Goal: Task Accomplishment & Management: Complete application form

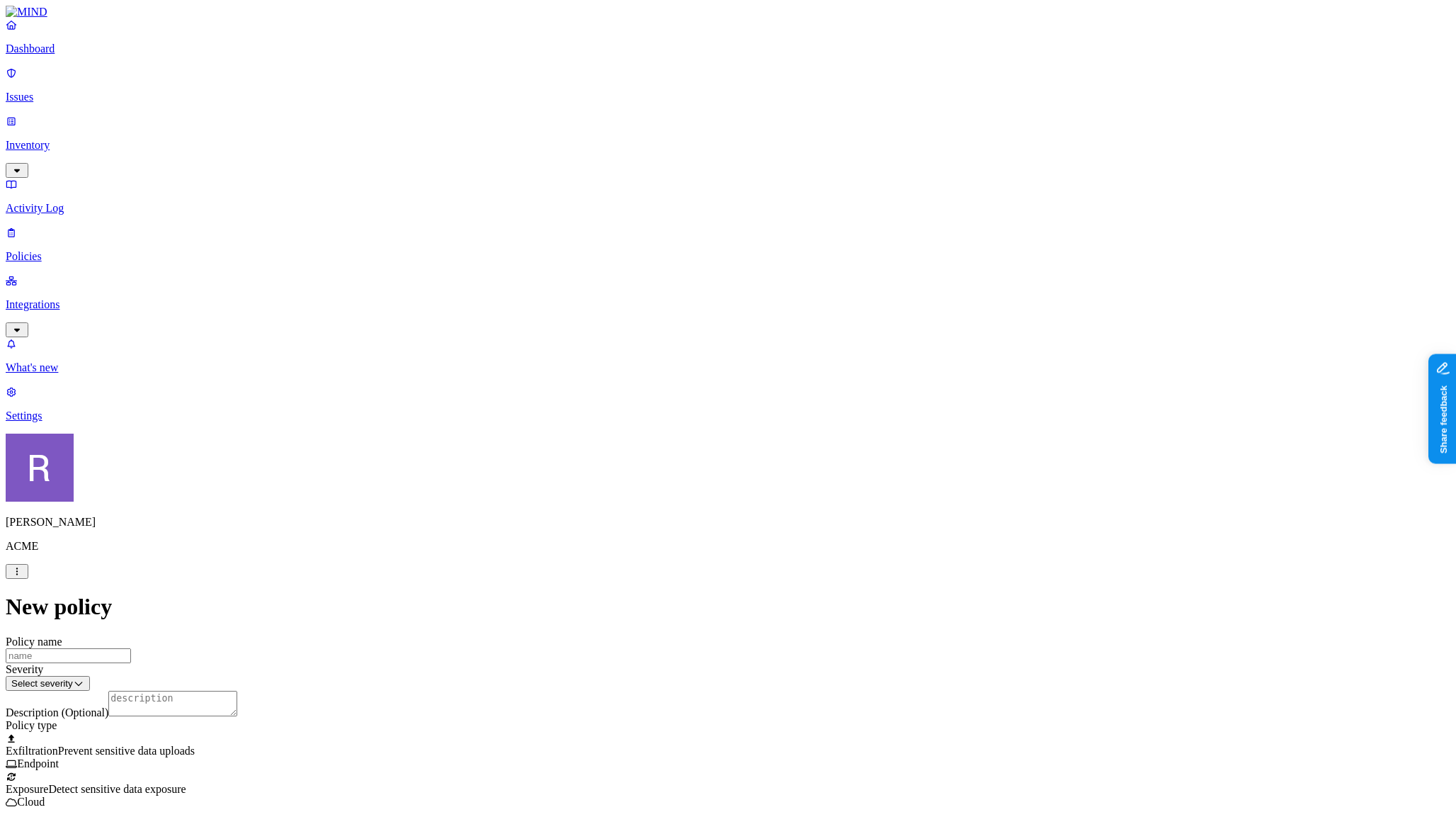
click at [78, 55] on p "Dashboard" at bounding box center [728, 49] width 1445 height 13
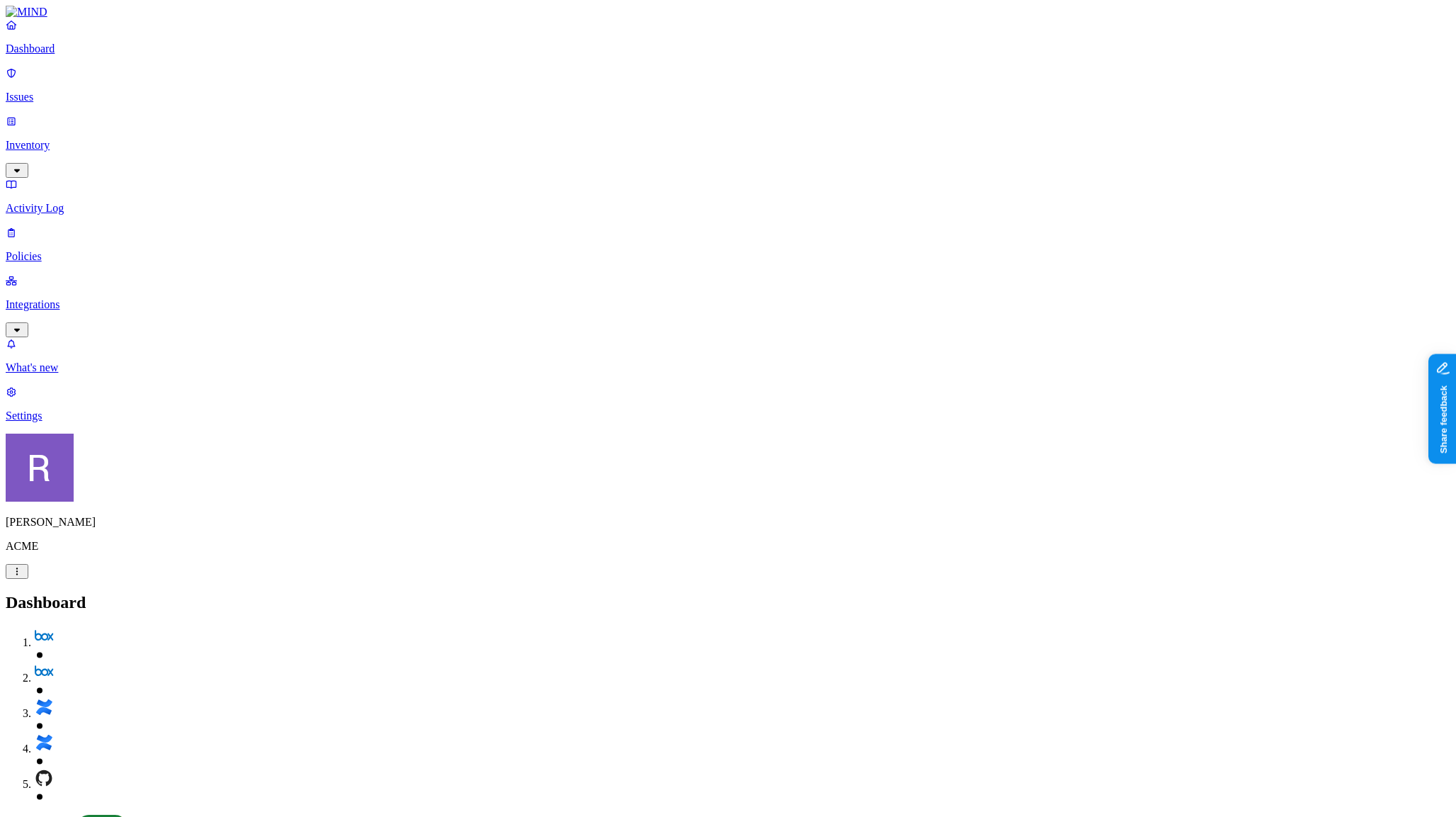
click at [84, 250] on p "Policies" at bounding box center [728, 256] width 1445 height 13
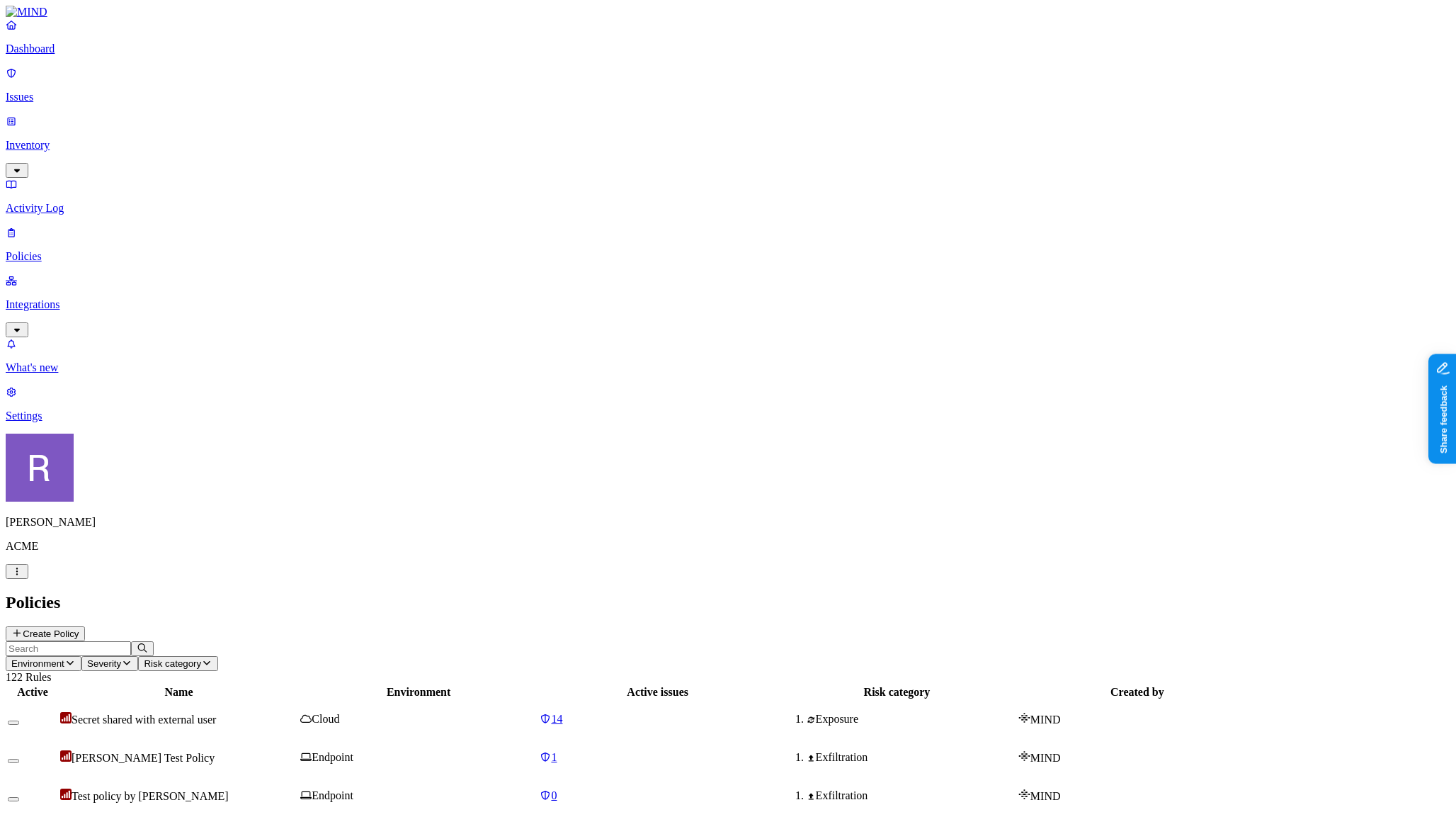
click at [85, 626] on button "Create Policy" at bounding box center [45, 633] width 79 height 15
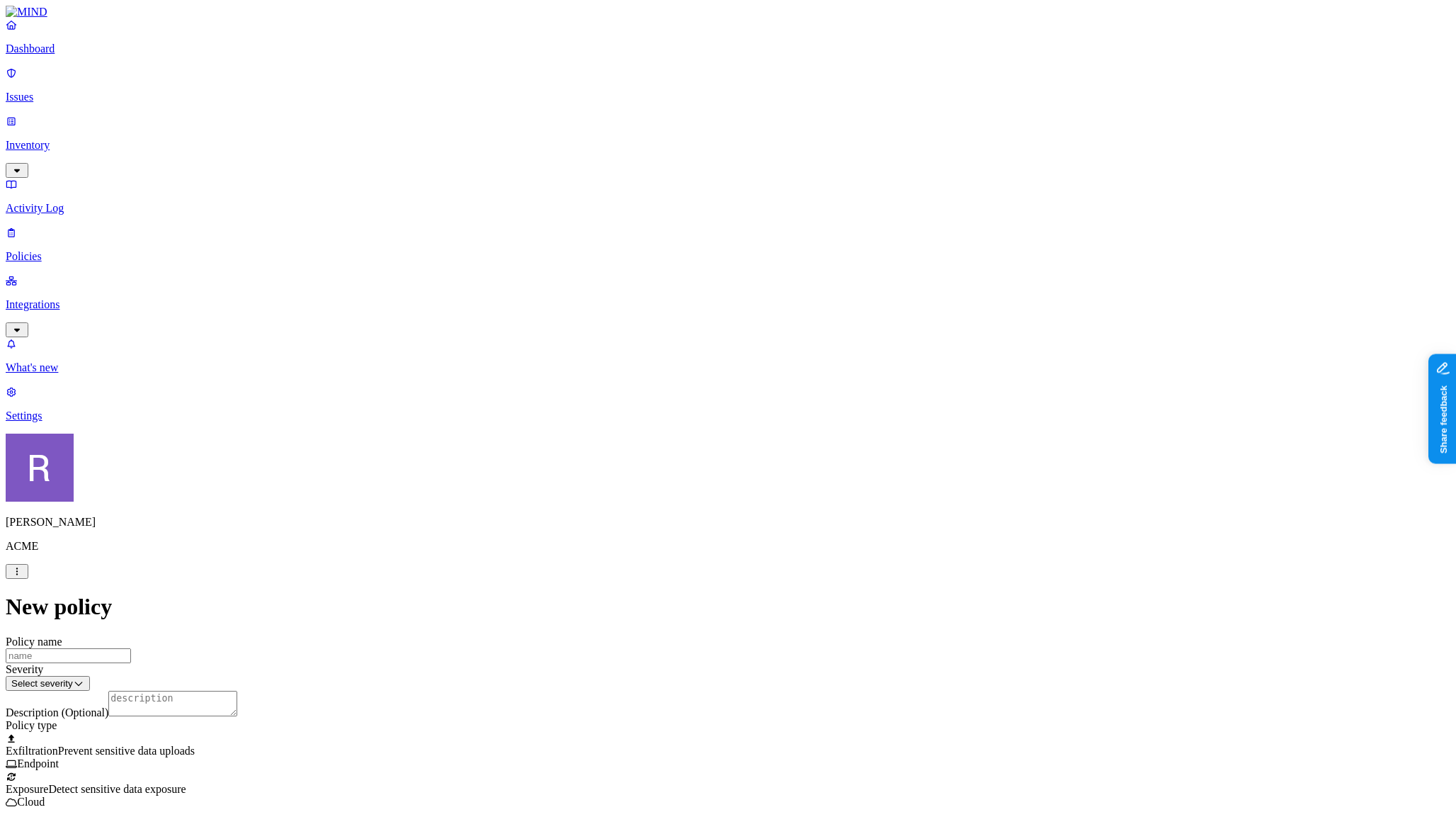
click at [643, 427] on label "Classification" at bounding box center [659, 422] width 63 height 12
click at [639, 525] on button "button" at bounding box center [633, 523] width 11 height 4
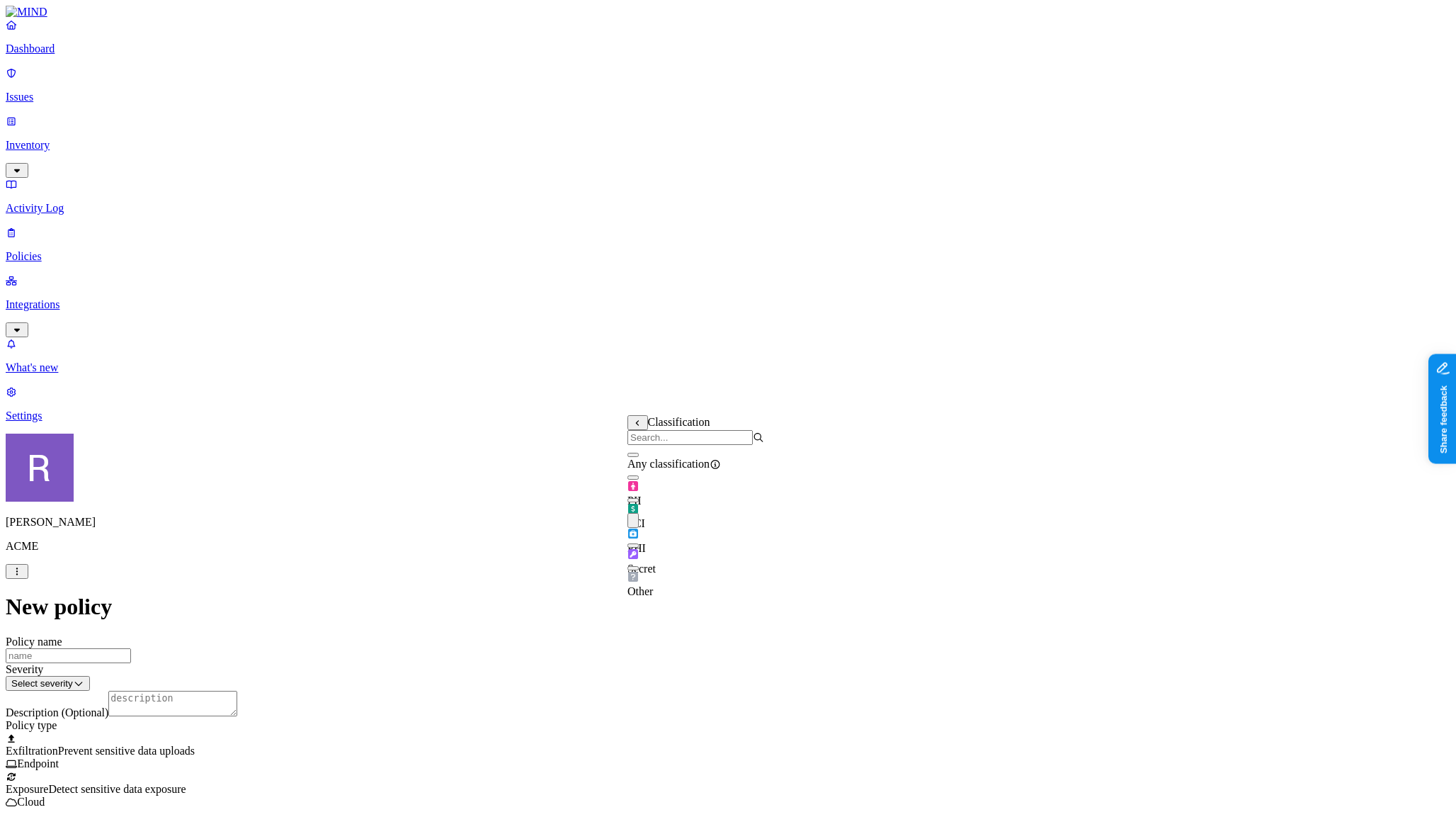
drag, startPoint x: 647, startPoint y: 488, endPoint x: 643, endPoint y: 496, distance: 8.9
click at [645, 491] on div "PII" at bounding box center [696, 488] width 137 height 40
click at [687, 573] on label "Web Domain" at bounding box center [671, 569] width 37 height 24
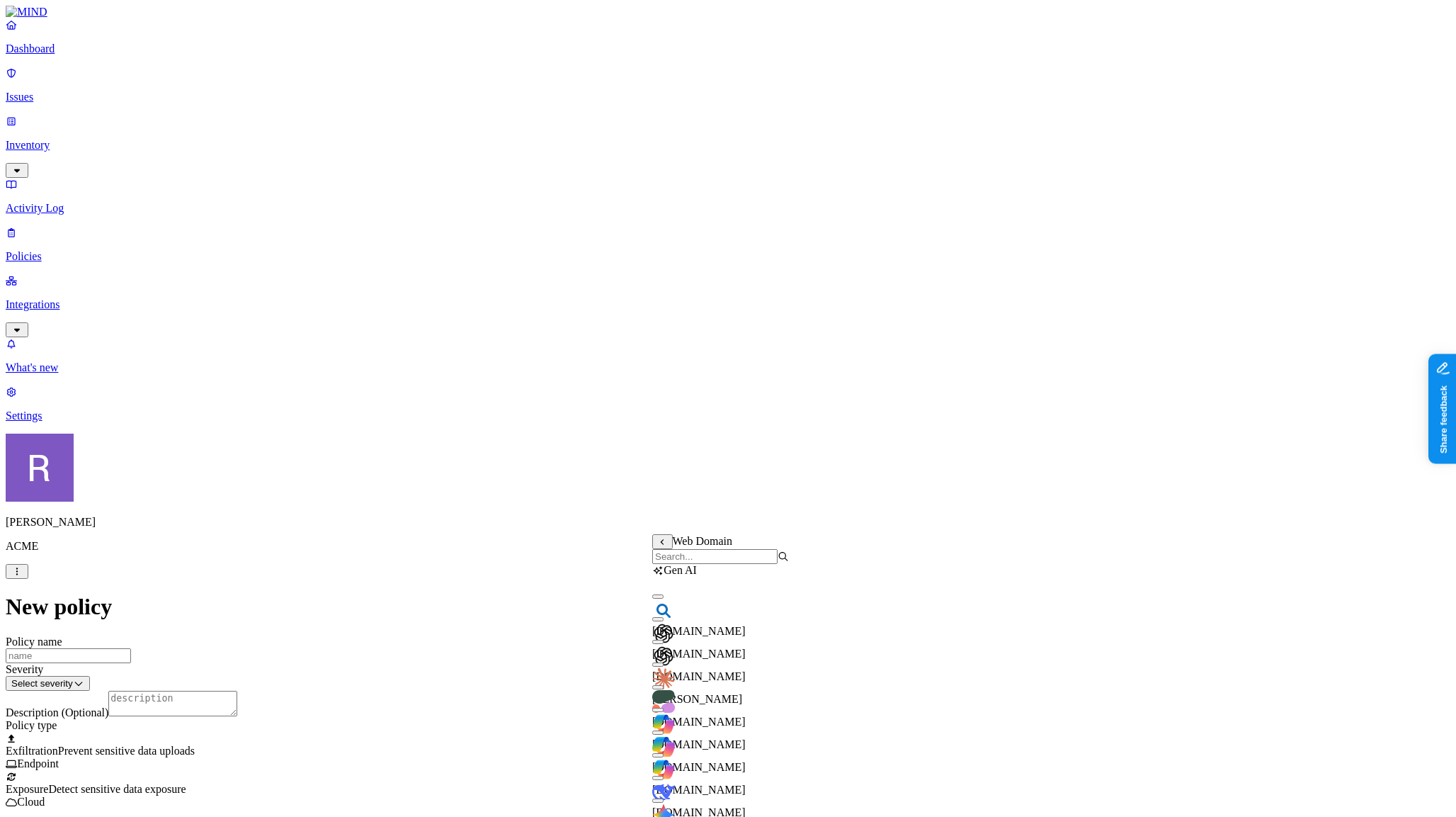
click at [664, 644] on button "button" at bounding box center [657, 641] width 11 height 4
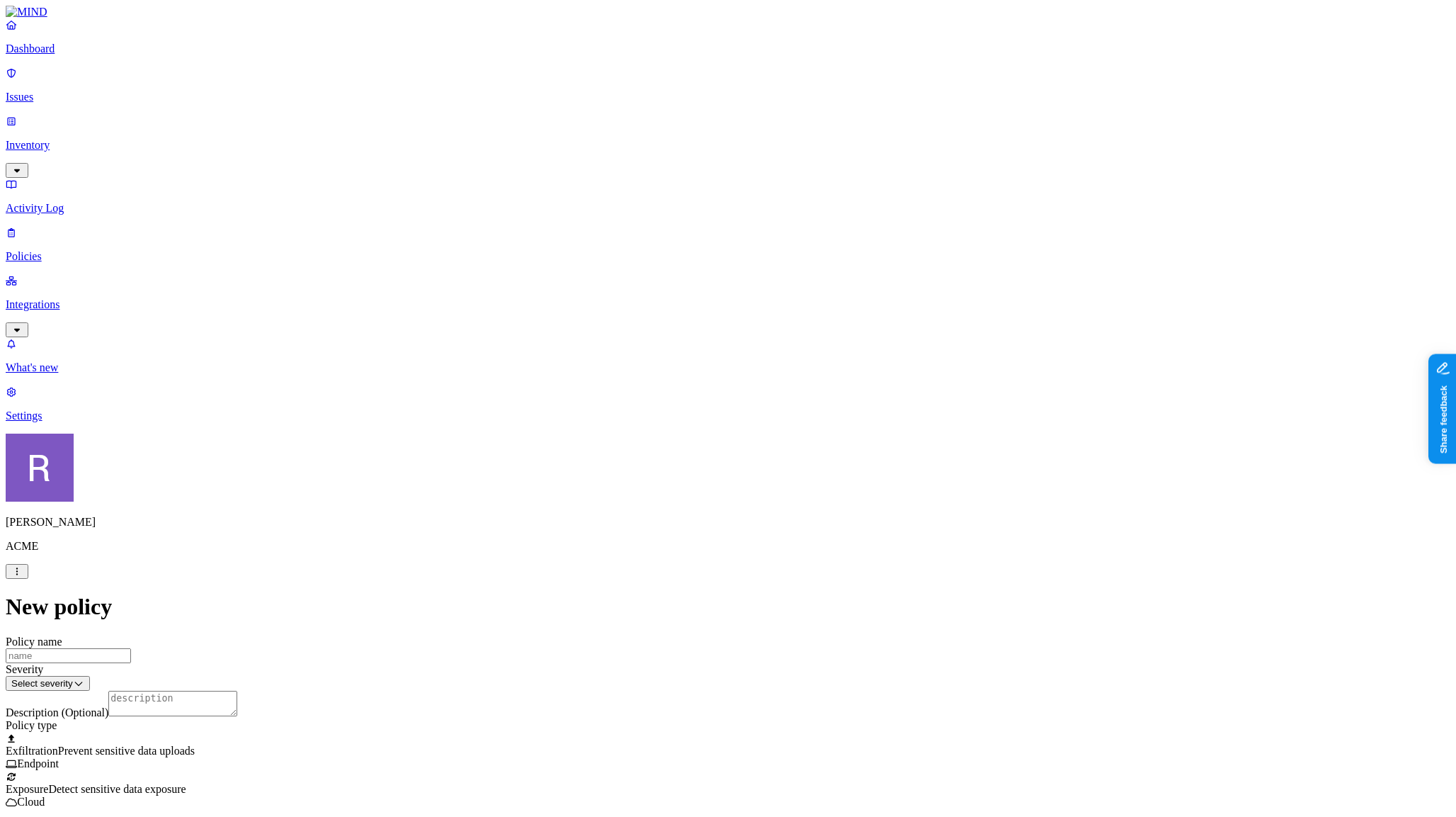
scroll to position [384, 0]
click at [66, 55] on p "Dashboard" at bounding box center [728, 49] width 1445 height 13
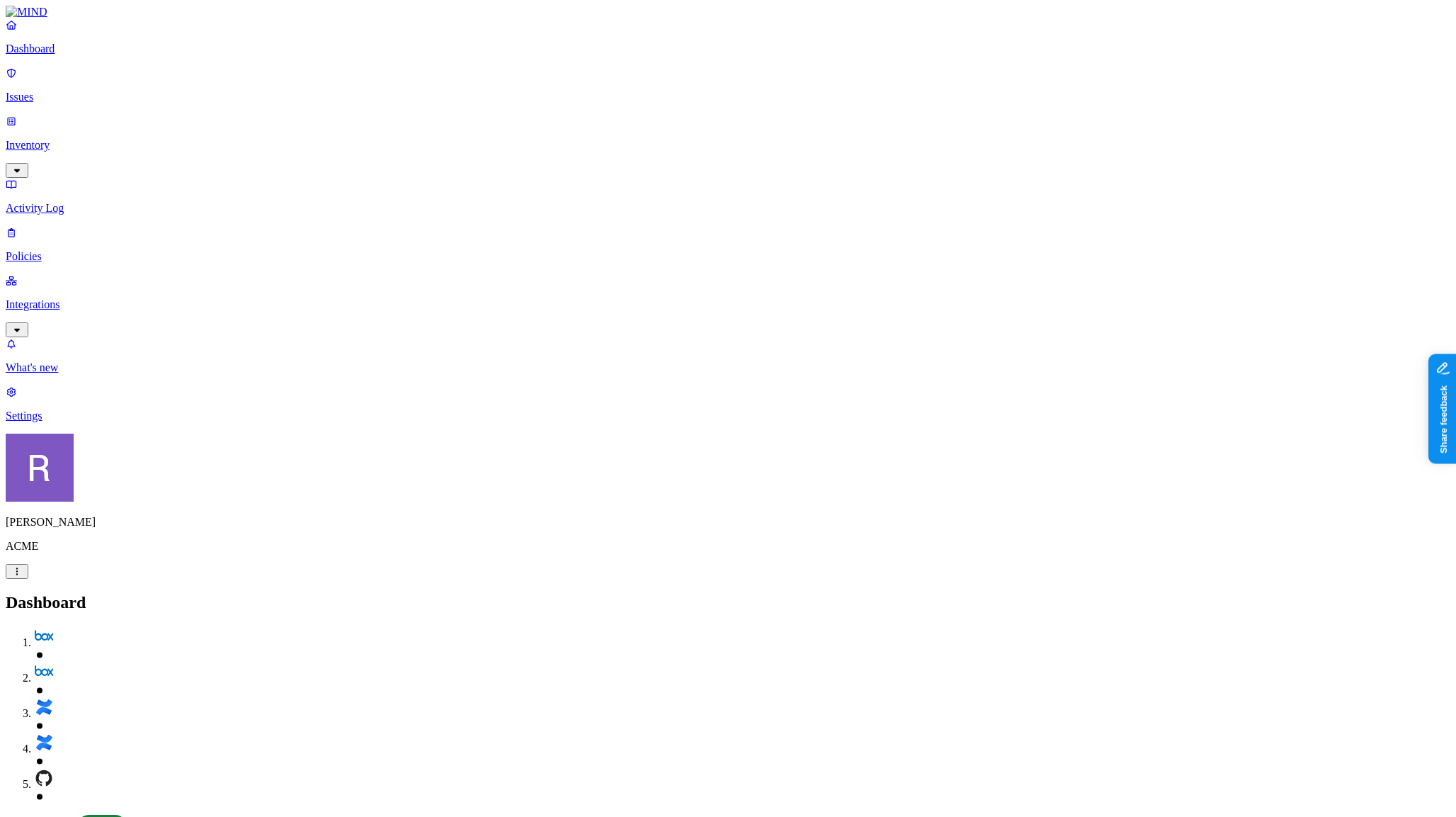
click at [97, 250] on p "Policies" at bounding box center [728, 256] width 1445 height 13
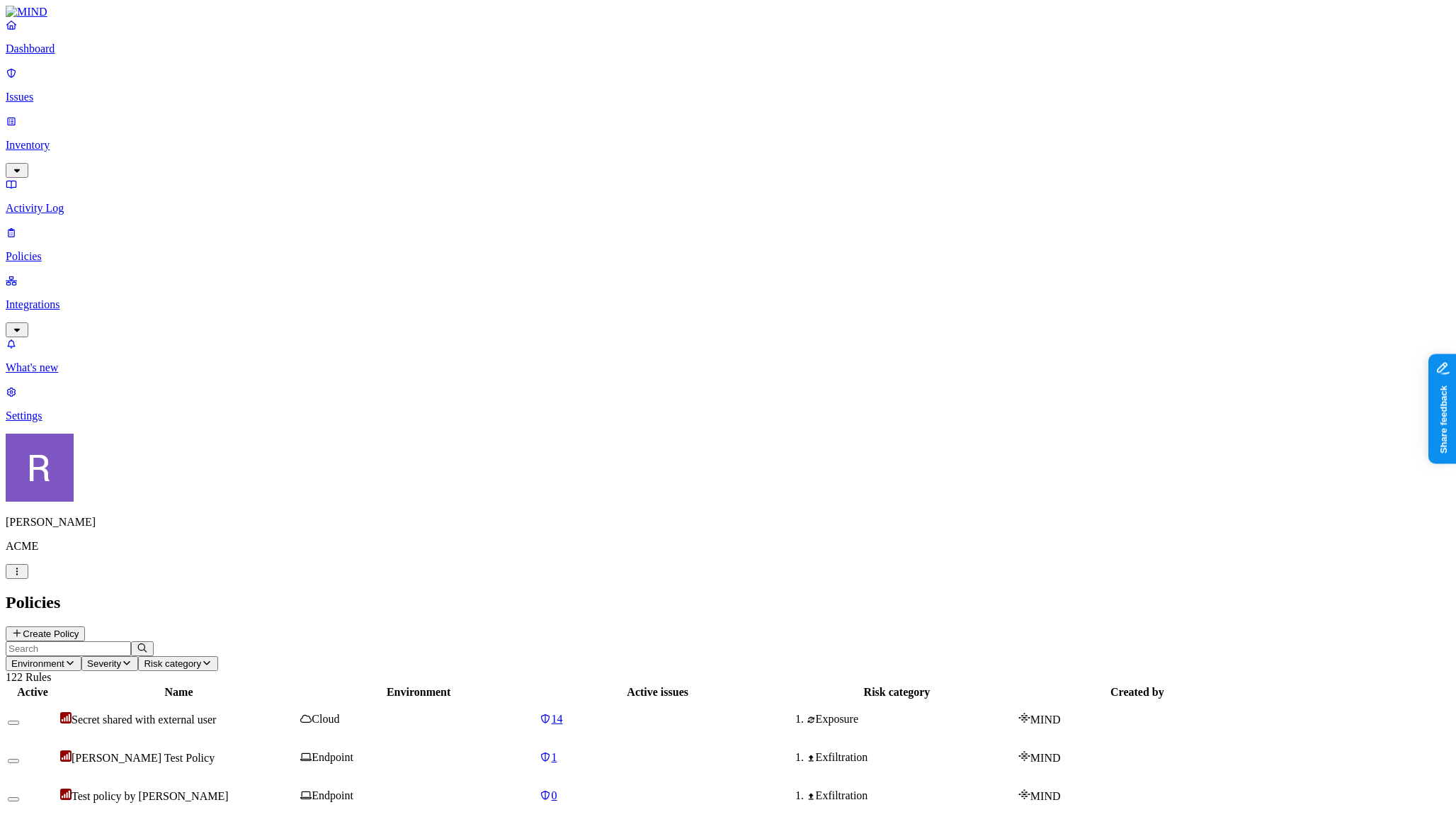
click at [23, 628] on icon at bounding box center [17, 632] width 11 height 10
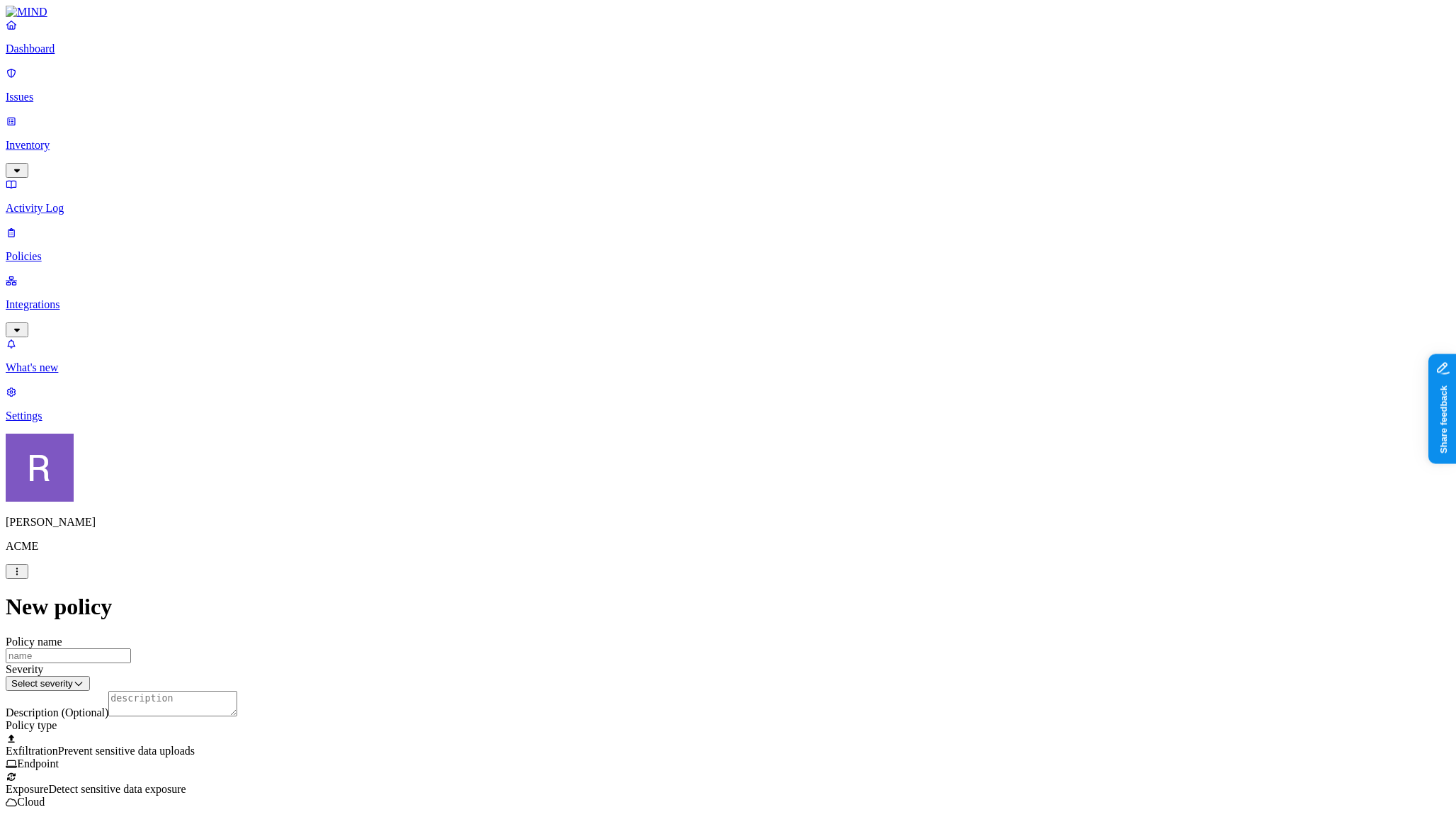
scroll to position [377, 0]
click at [689, 408] on label "Web Domain" at bounding box center [671, 406] width 37 height 24
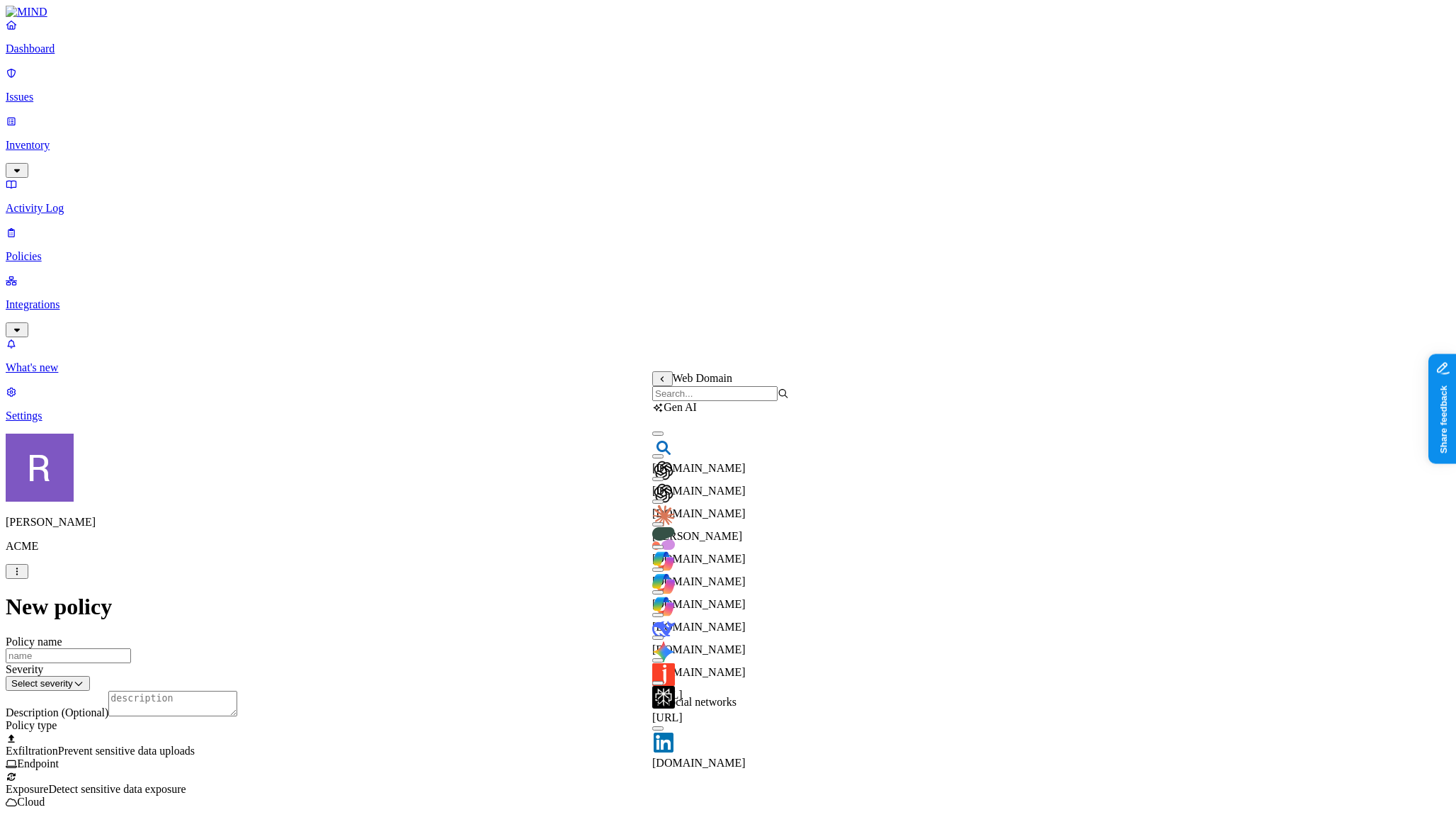
scroll to position [4, 0]
click at [758, 490] on div "chatgpt.com" at bounding box center [720, 494] width 137 height 51
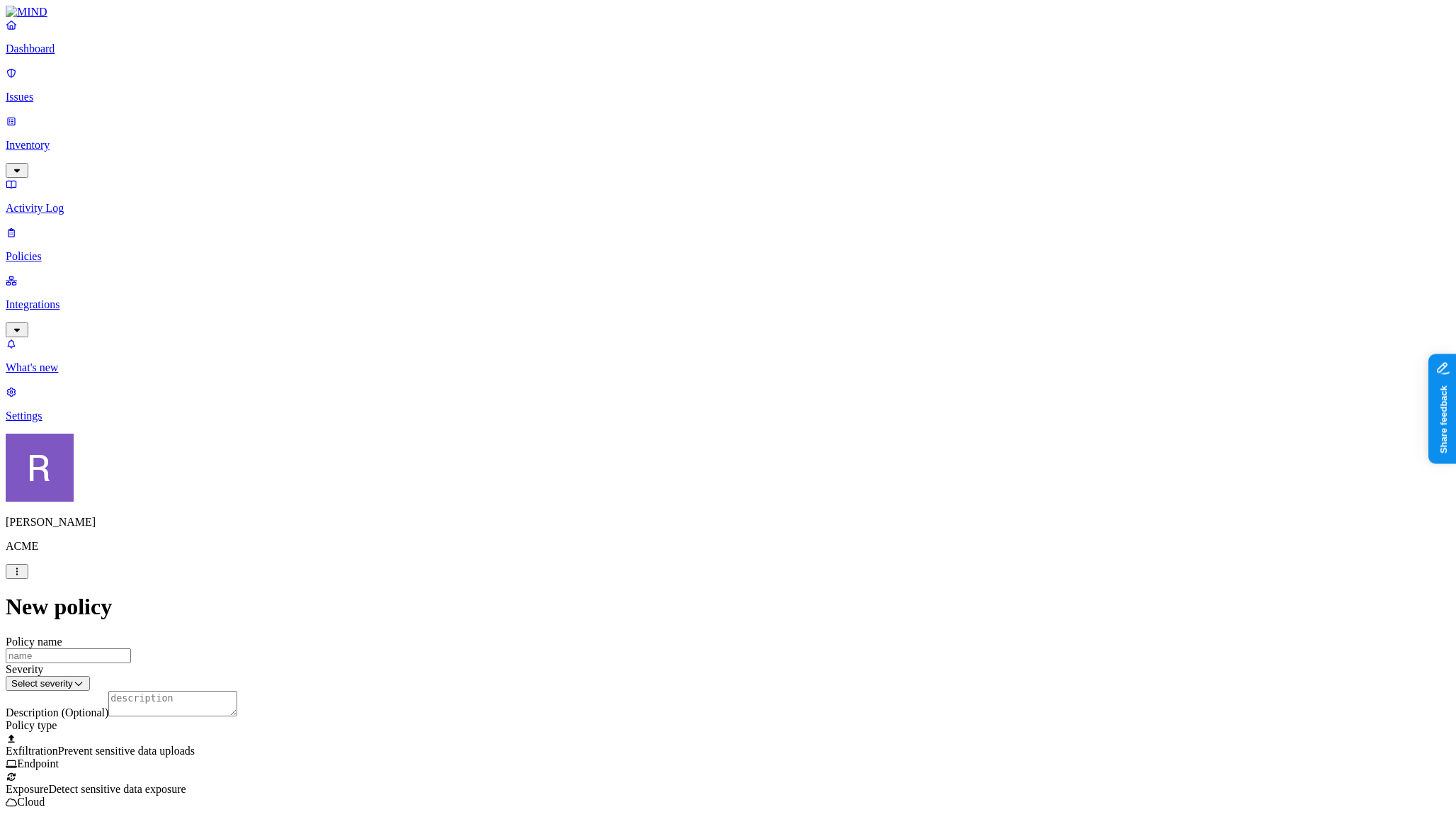
click at [772, 406] on label "AND" at bounding box center [766, 400] width 24 height 12
click at [792, 456] on label "Account type" at bounding box center [773, 443] width 38 height 24
click at [780, 398] on label "Unmanaged" at bounding box center [781, 392] width 55 height 12
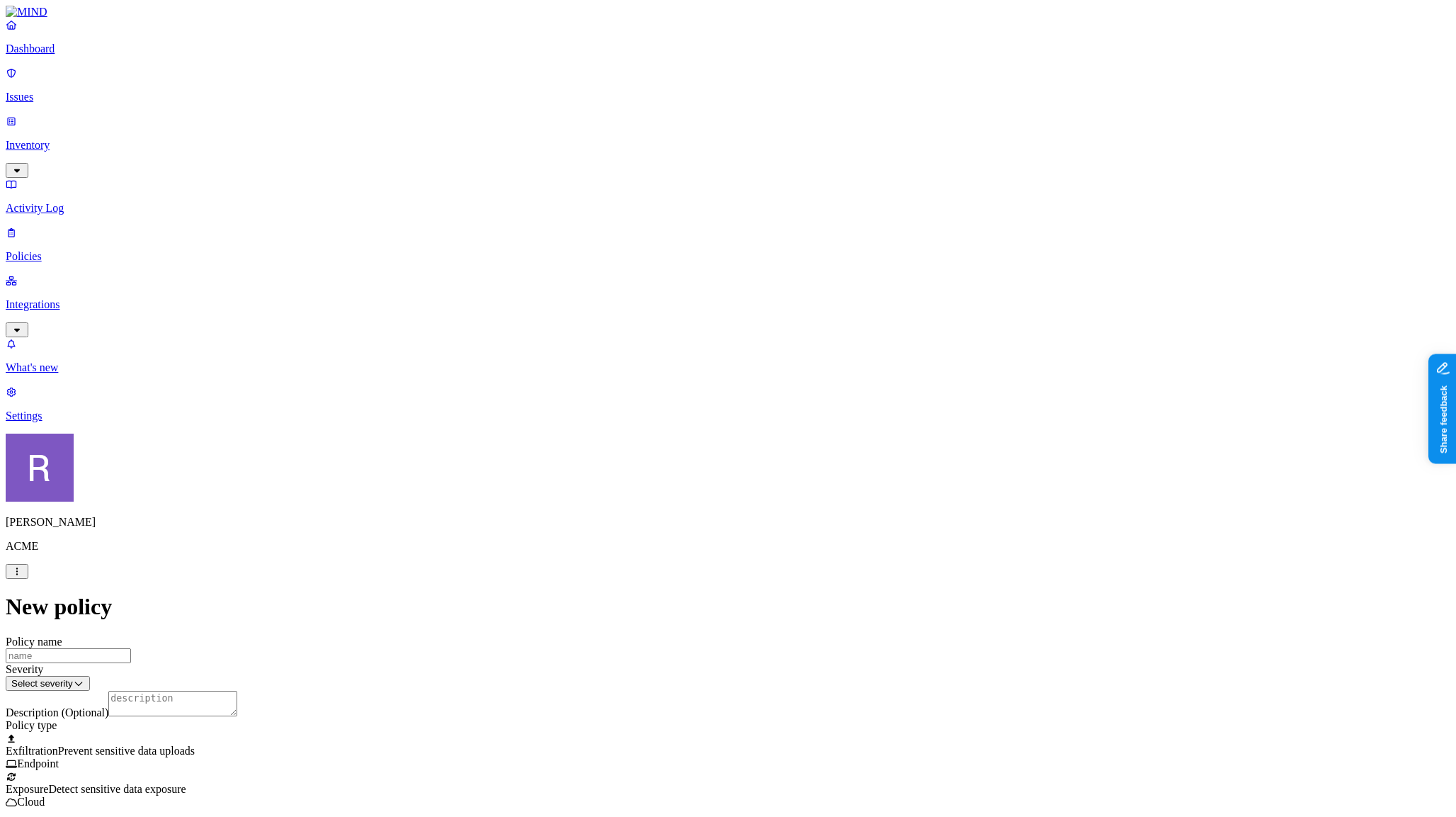
click at [634, 405] on html "Dashboard Issues Inventory Activity Log Policies Integrations What's new 1 Sett…" at bounding box center [728, 758] width 1456 height 1516
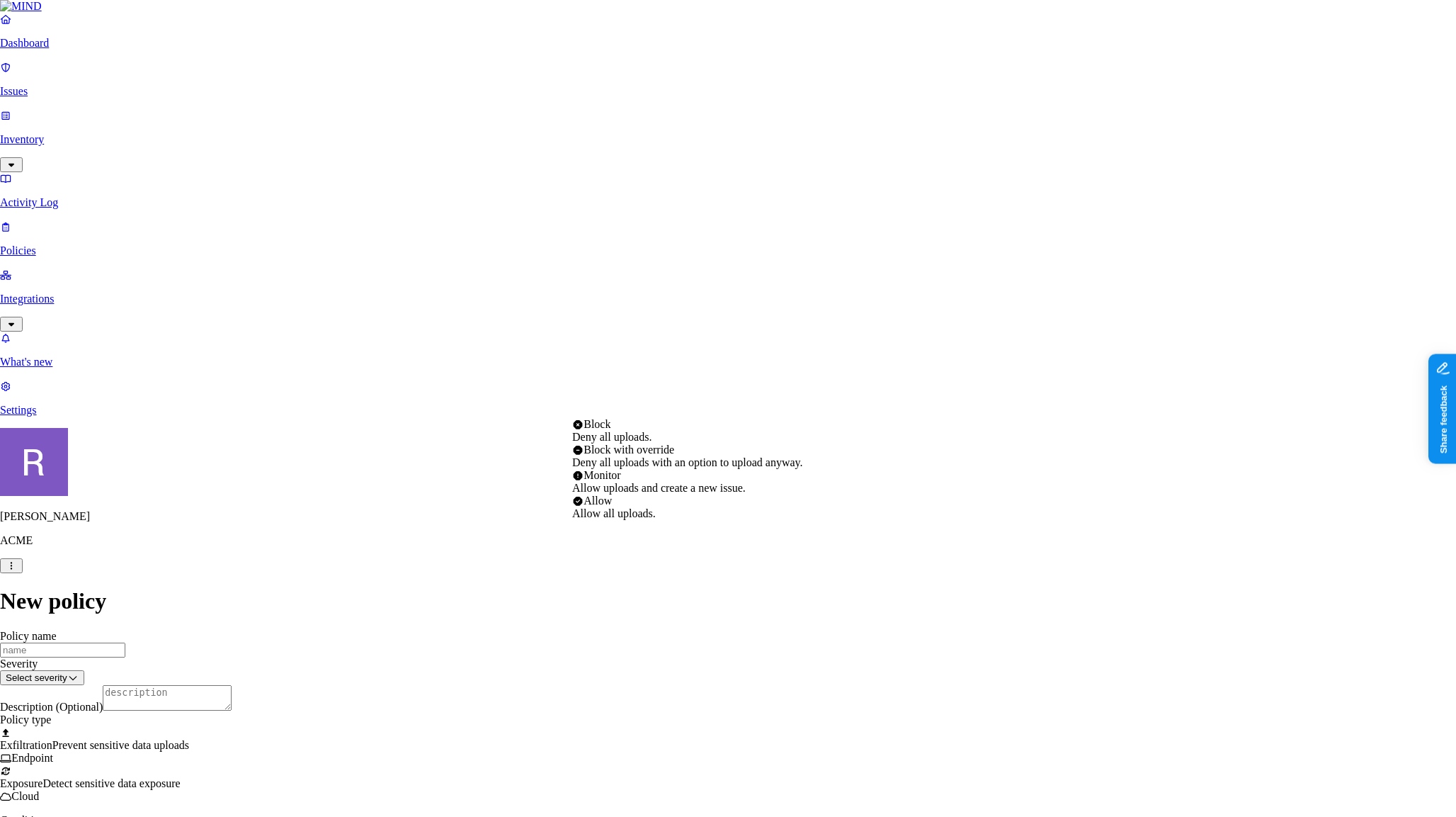
click at [541, 464] on html "Dashboard Issues Inventory Activity Log Policies Integrations What's new 1 Sett…" at bounding box center [728, 755] width 1456 height 1510
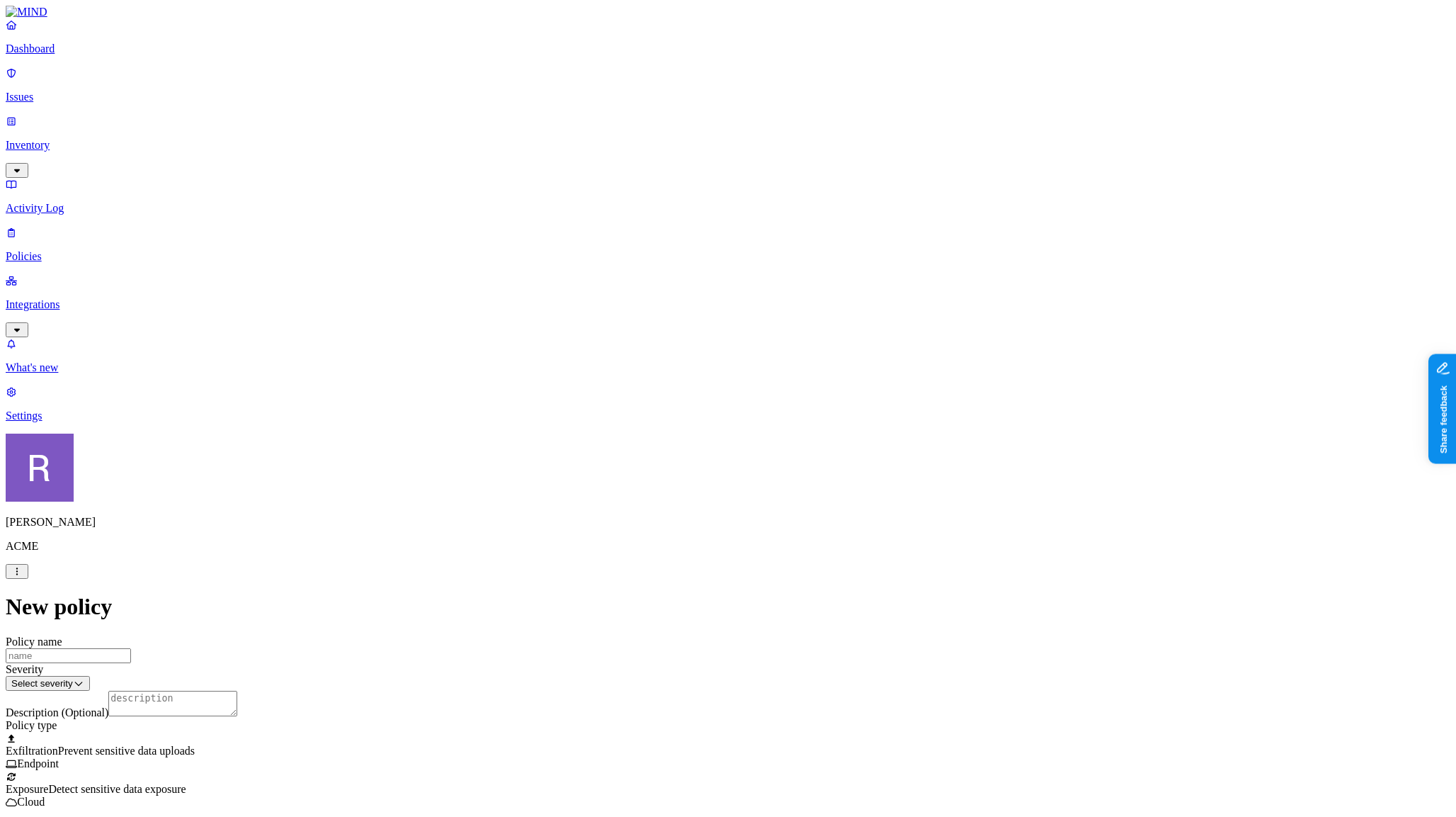
click at [78, 55] on p "Dashboard" at bounding box center [728, 49] width 1445 height 13
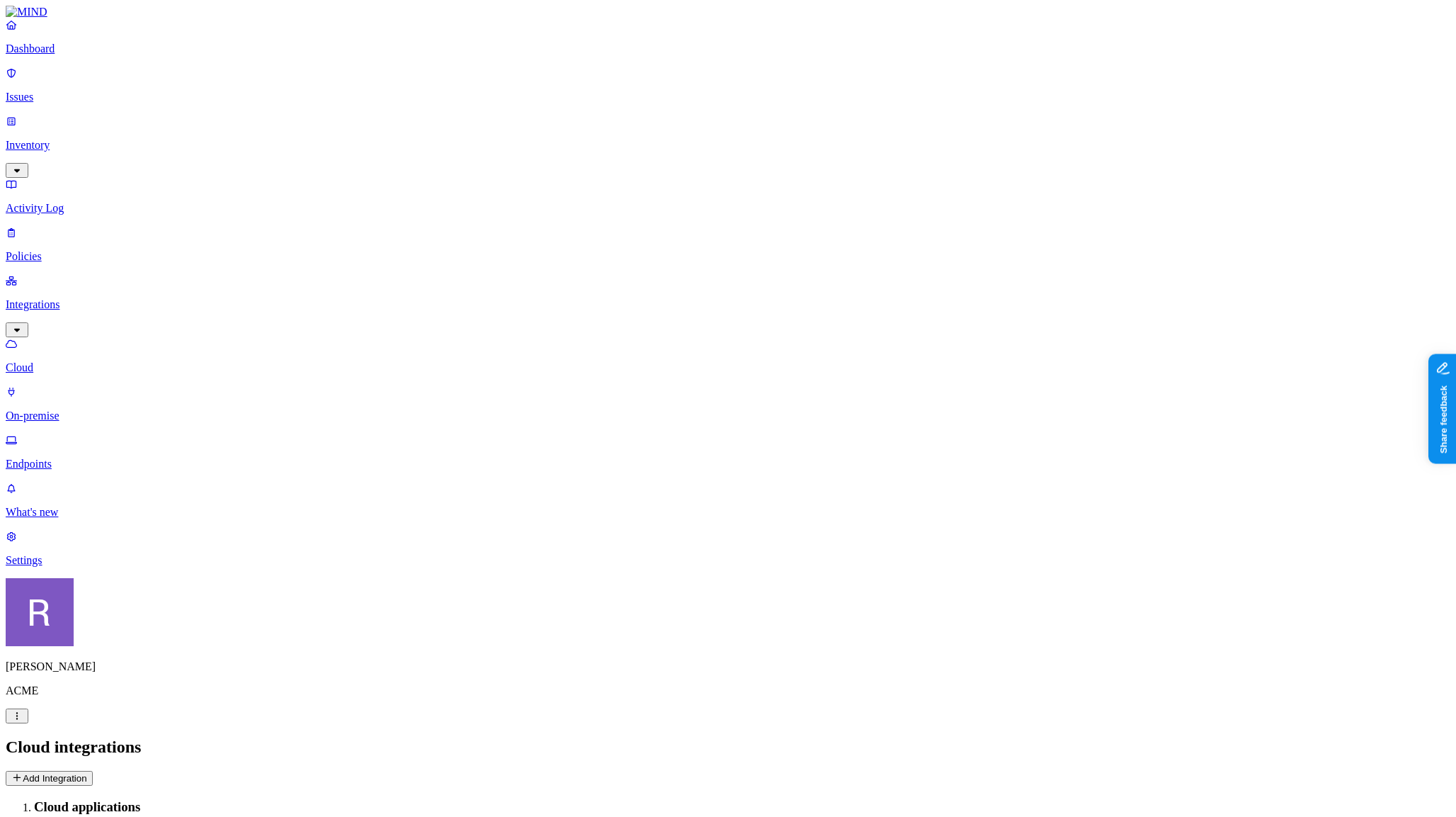
click at [68, 91] on p "Issues" at bounding box center [728, 97] width 1445 height 13
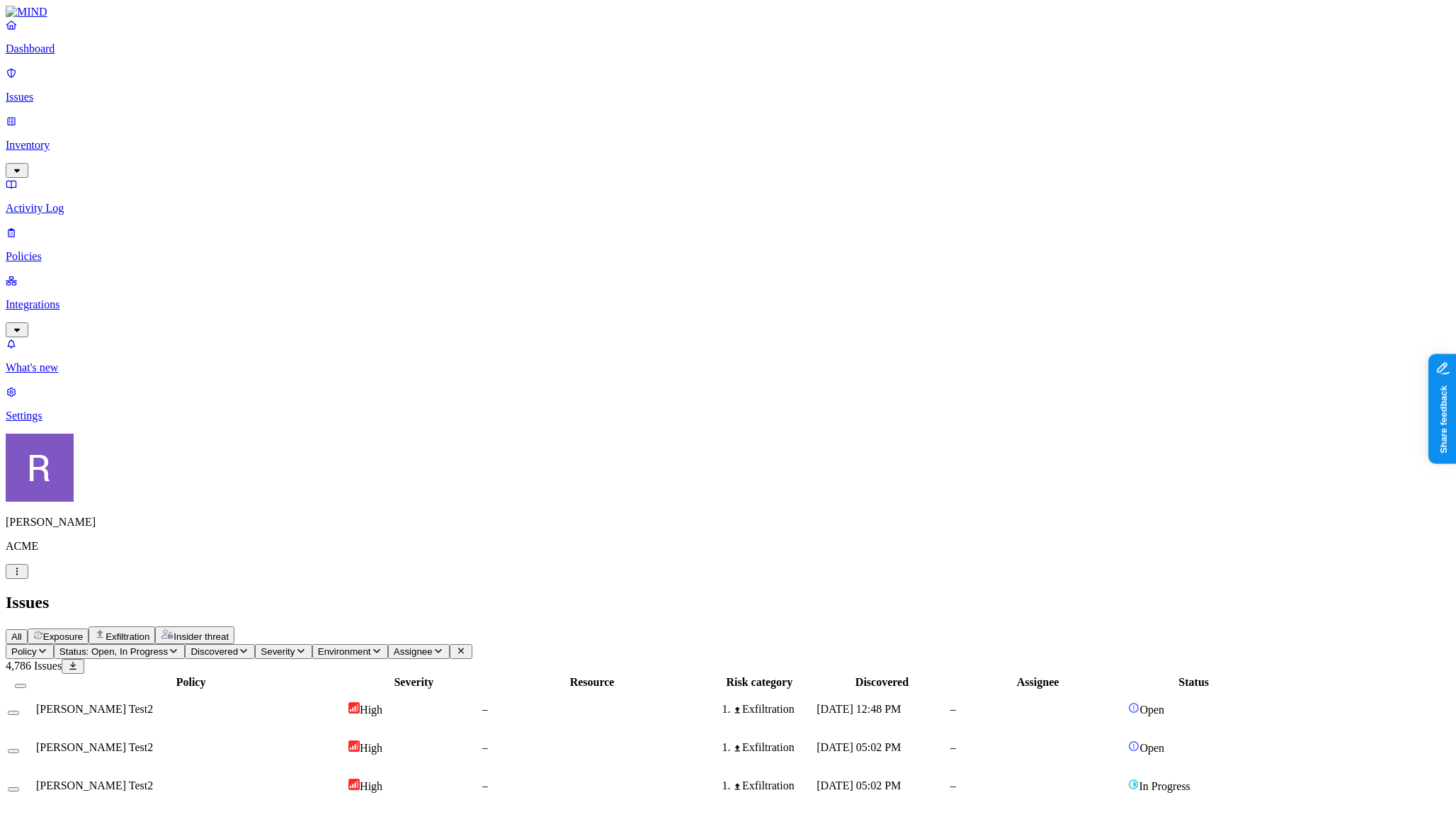
click at [83, 631] on span "Exposure" at bounding box center [64, 637] width 40 height 10
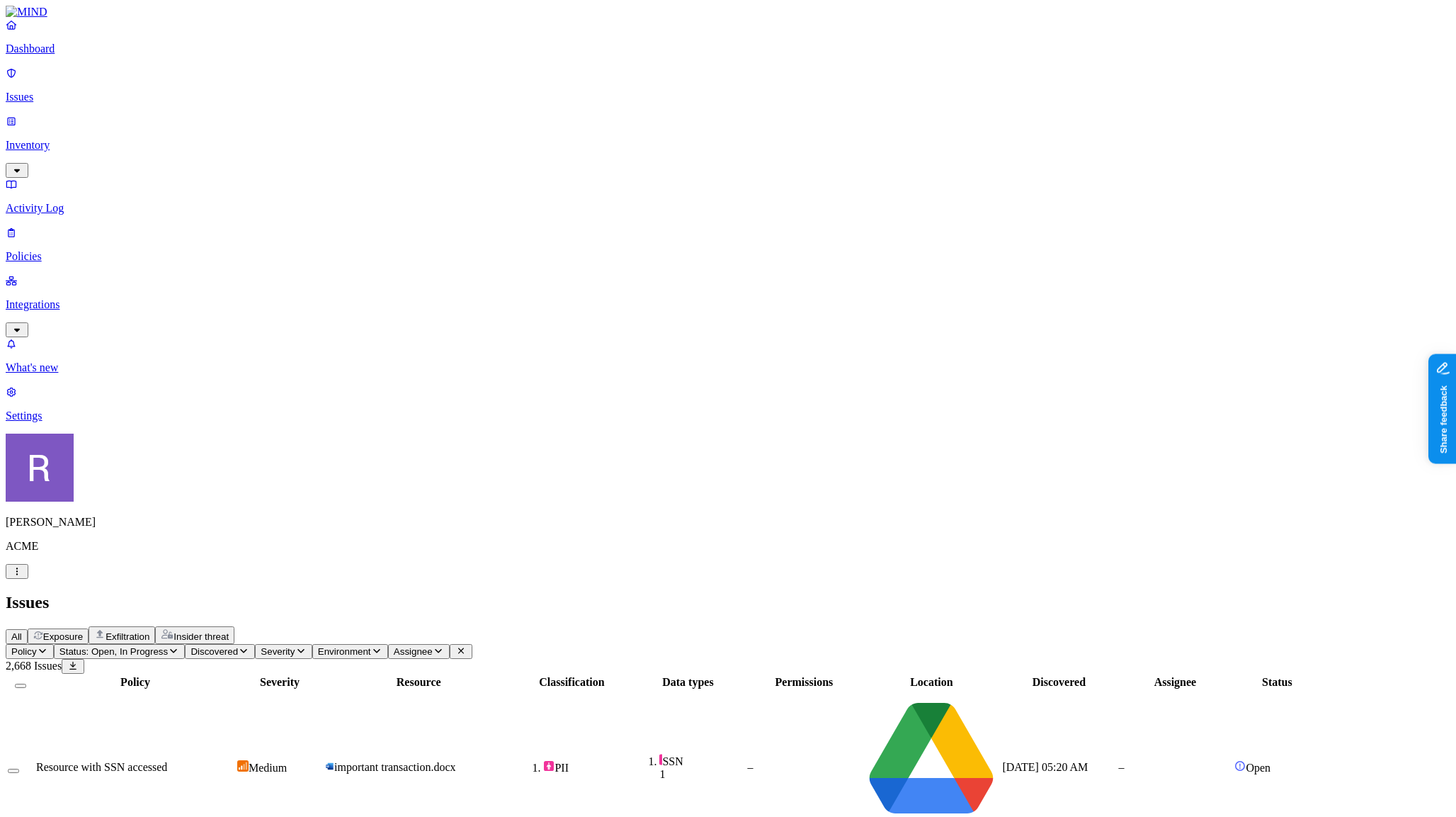
scroll to position [123, 0]
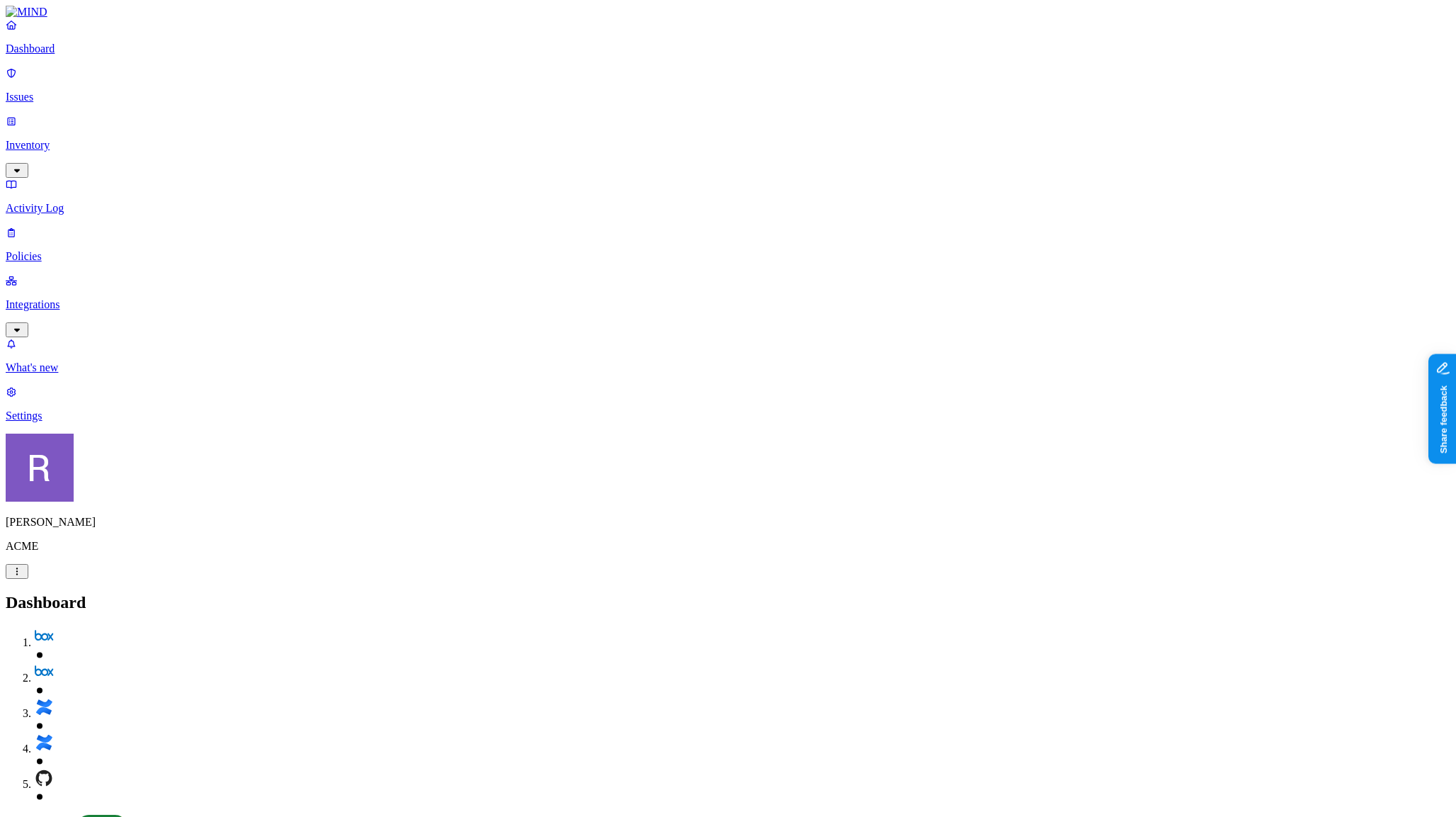
click at [70, 298] on p "Integrations" at bounding box center [728, 304] width 1445 height 13
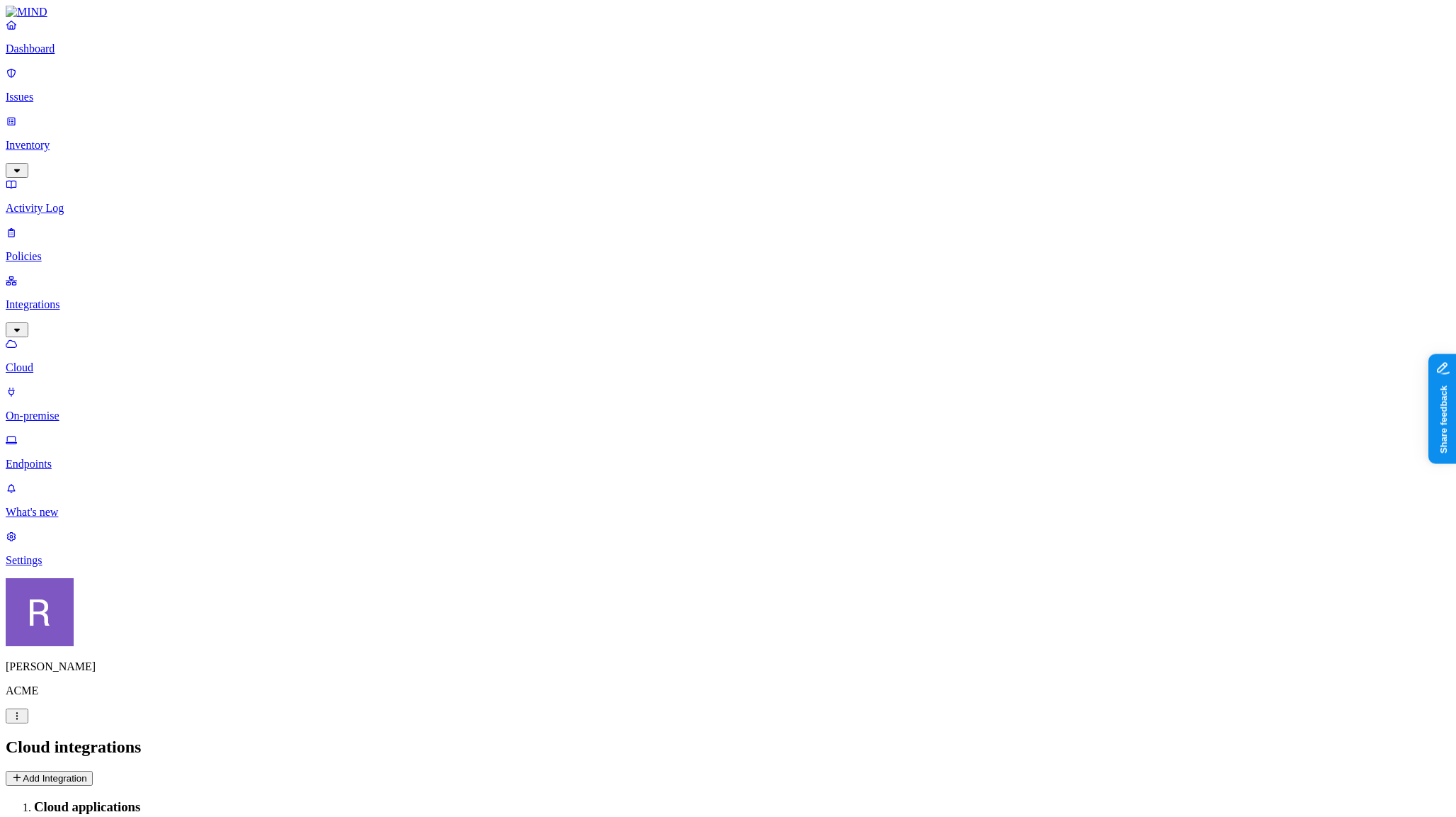
click at [93, 771] on button "Add Integration" at bounding box center [50, 778] width 87 height 15
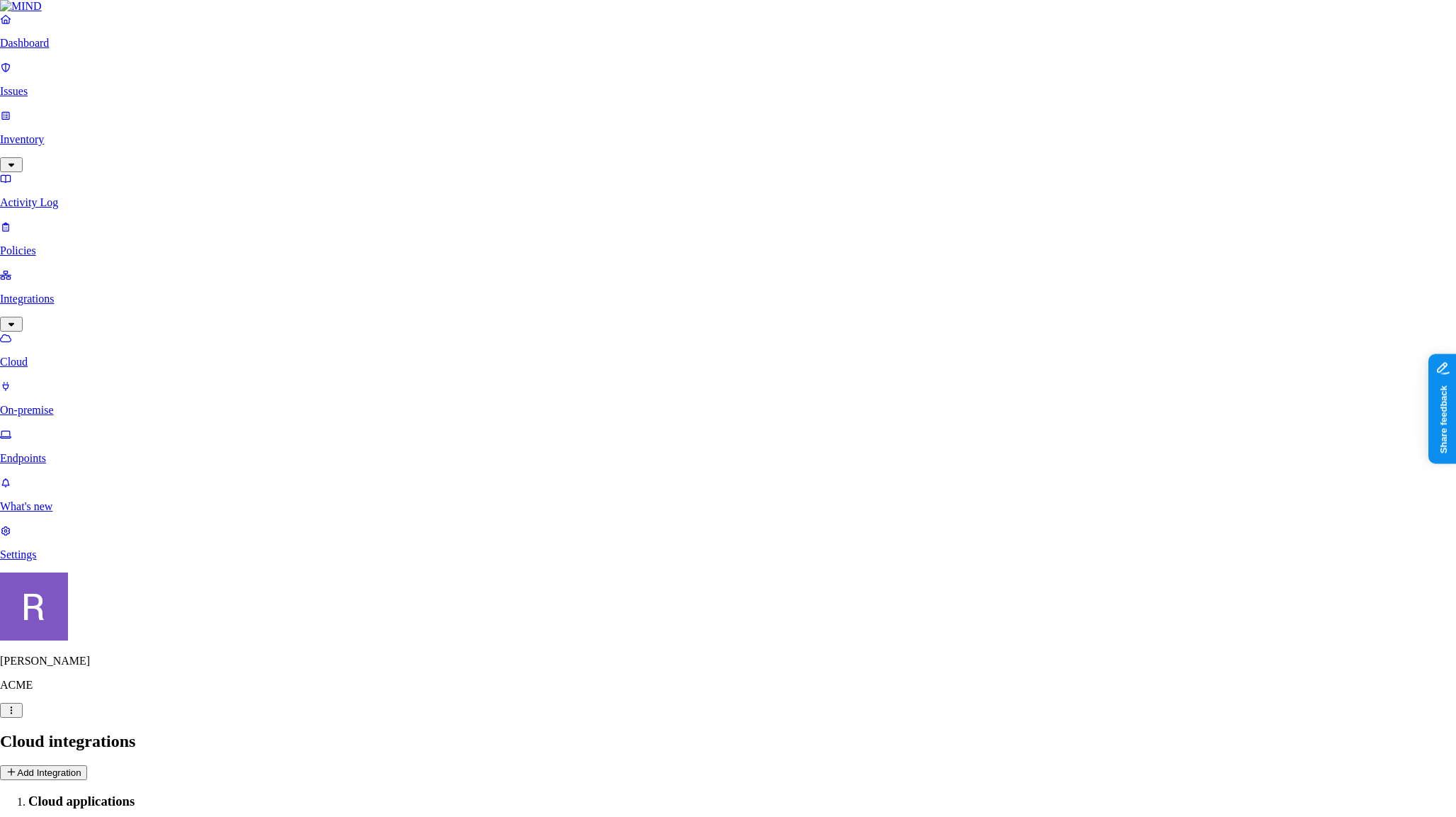
scroll to position [321, 0]
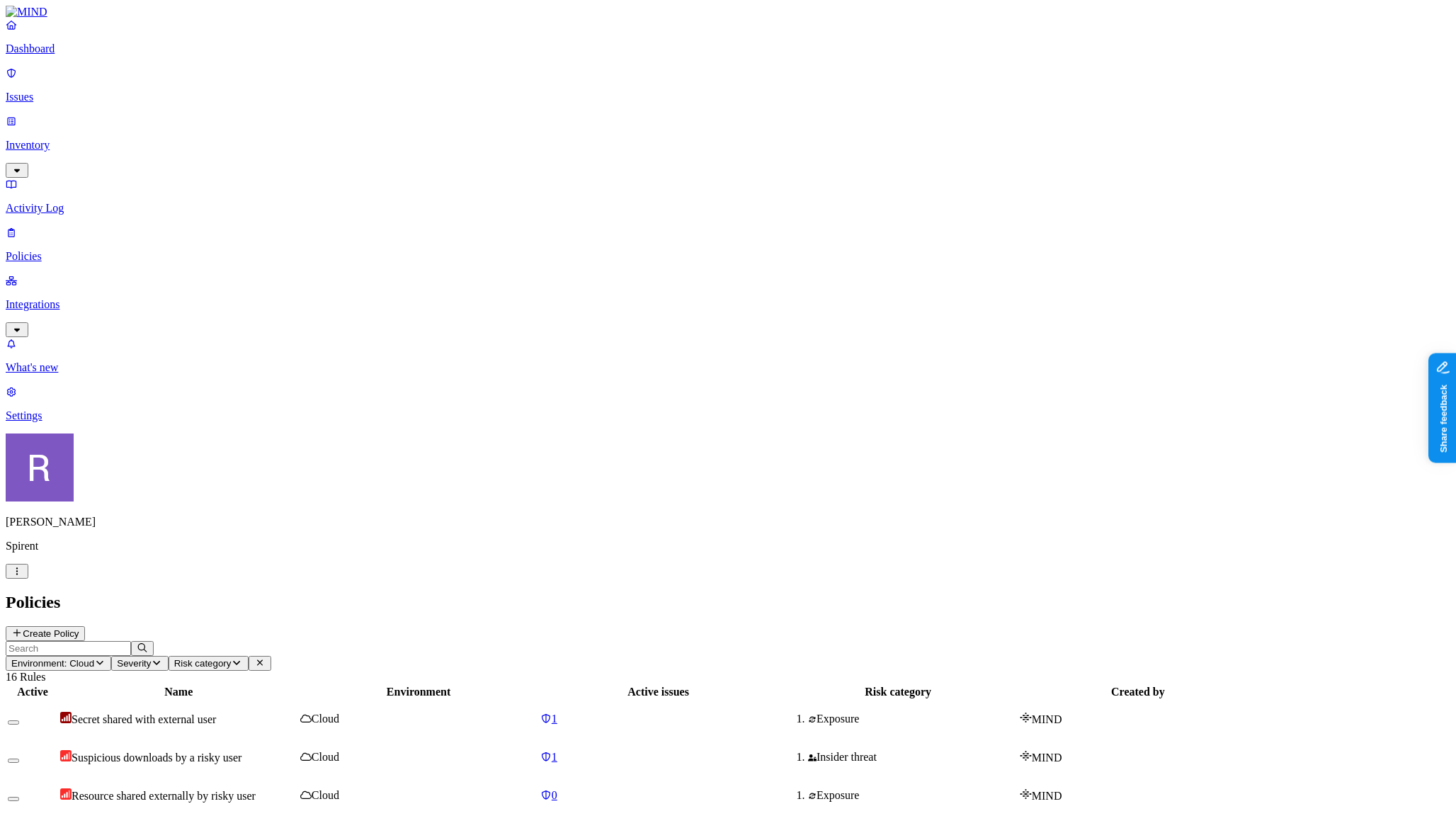
click at [135, 793] on html "Dashboard Issues Inventory Activity Log Policies Integrations What's new 1 Sett…" at bounding box center [728, 662] width 1456 height 1324
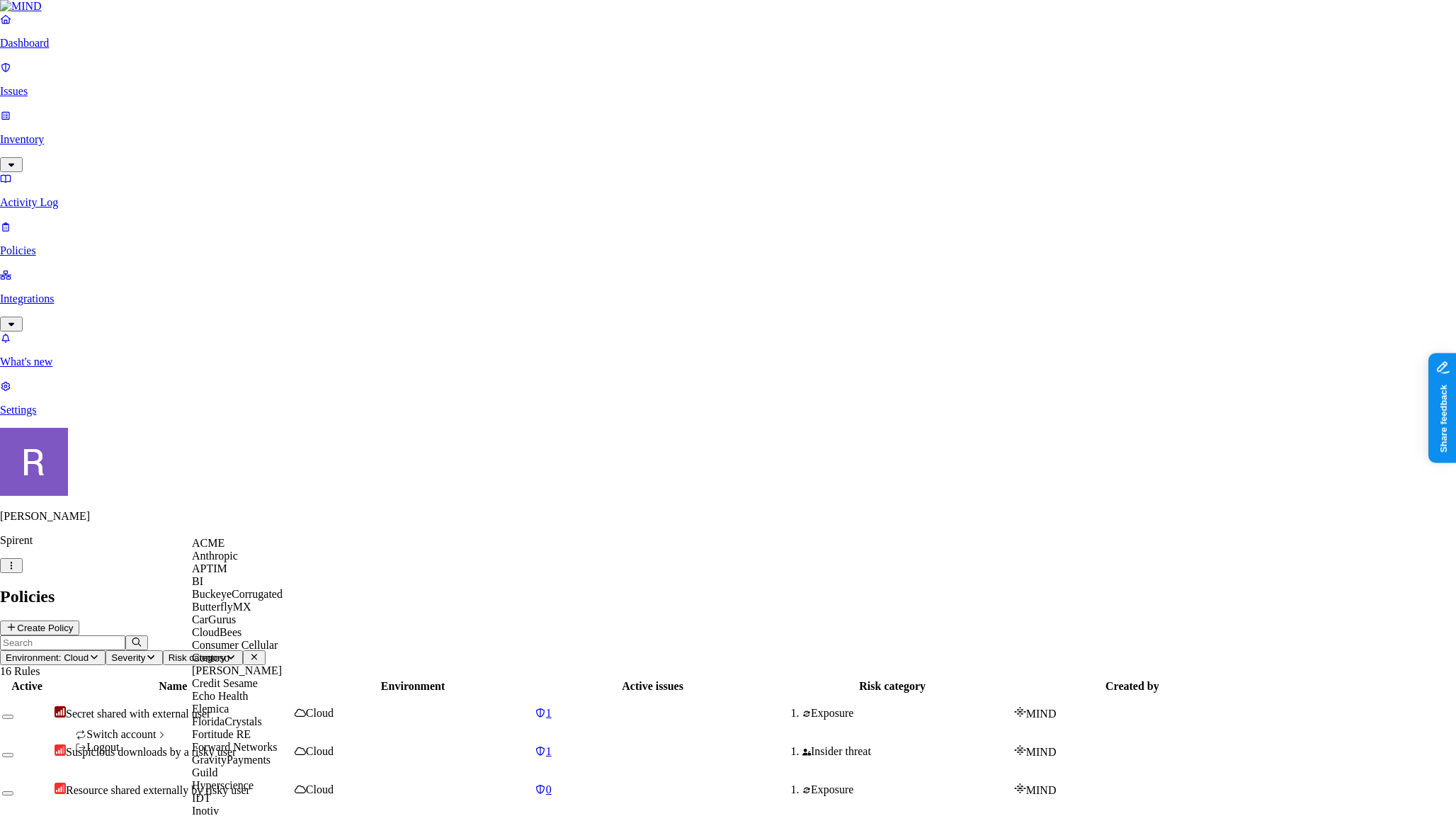
scroll to position [280, 0]
click at [218, 766] on span "Guild" at bounding box center [204, 772] width 25 height 12
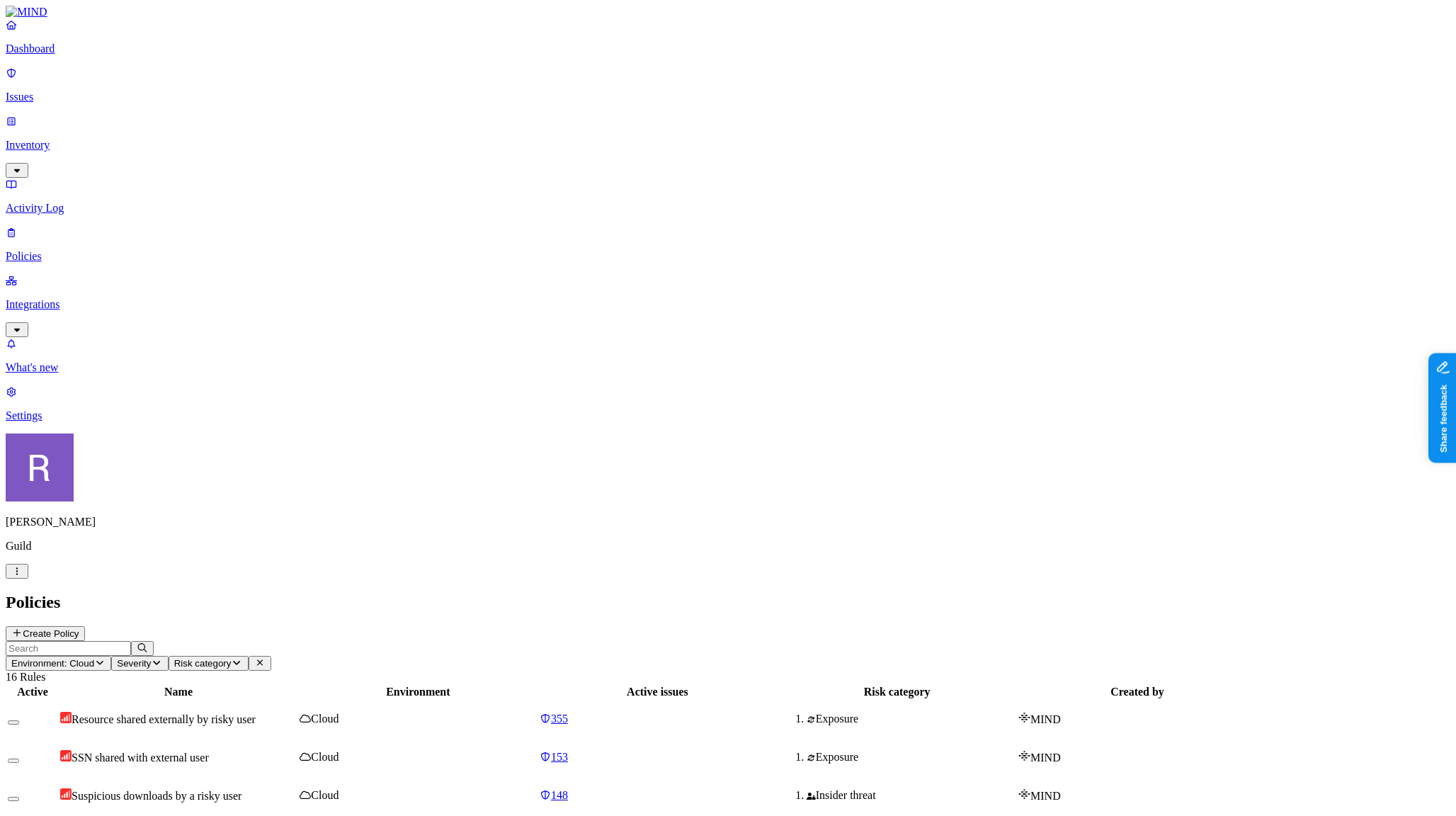
click at [59, 55] on p "Dashboard" at bounding box center [728, 49] width 1445 height 13
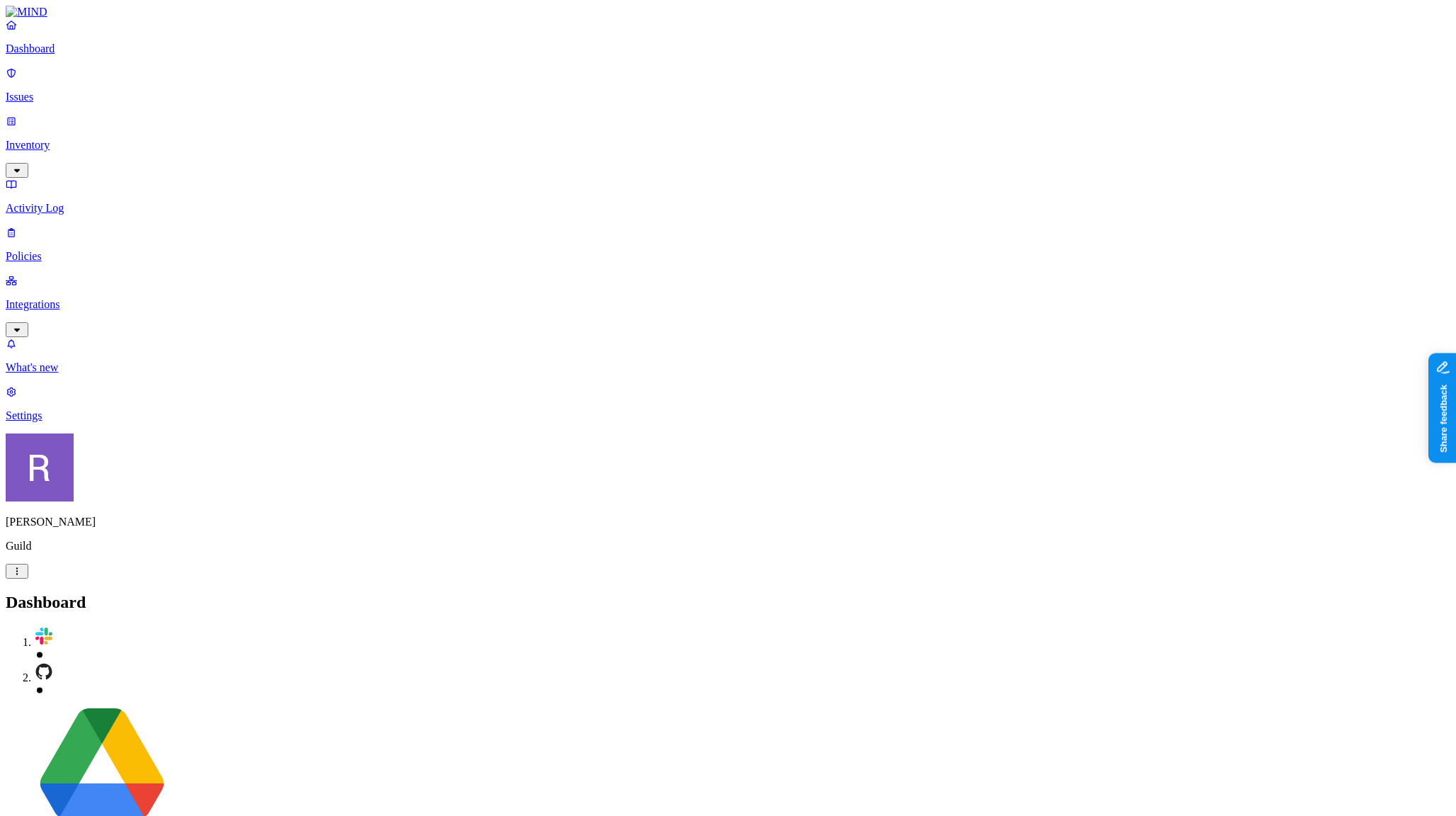
click at [60, 422] on p "Settings" at bounding box center [728, 415] width 1445 height 13
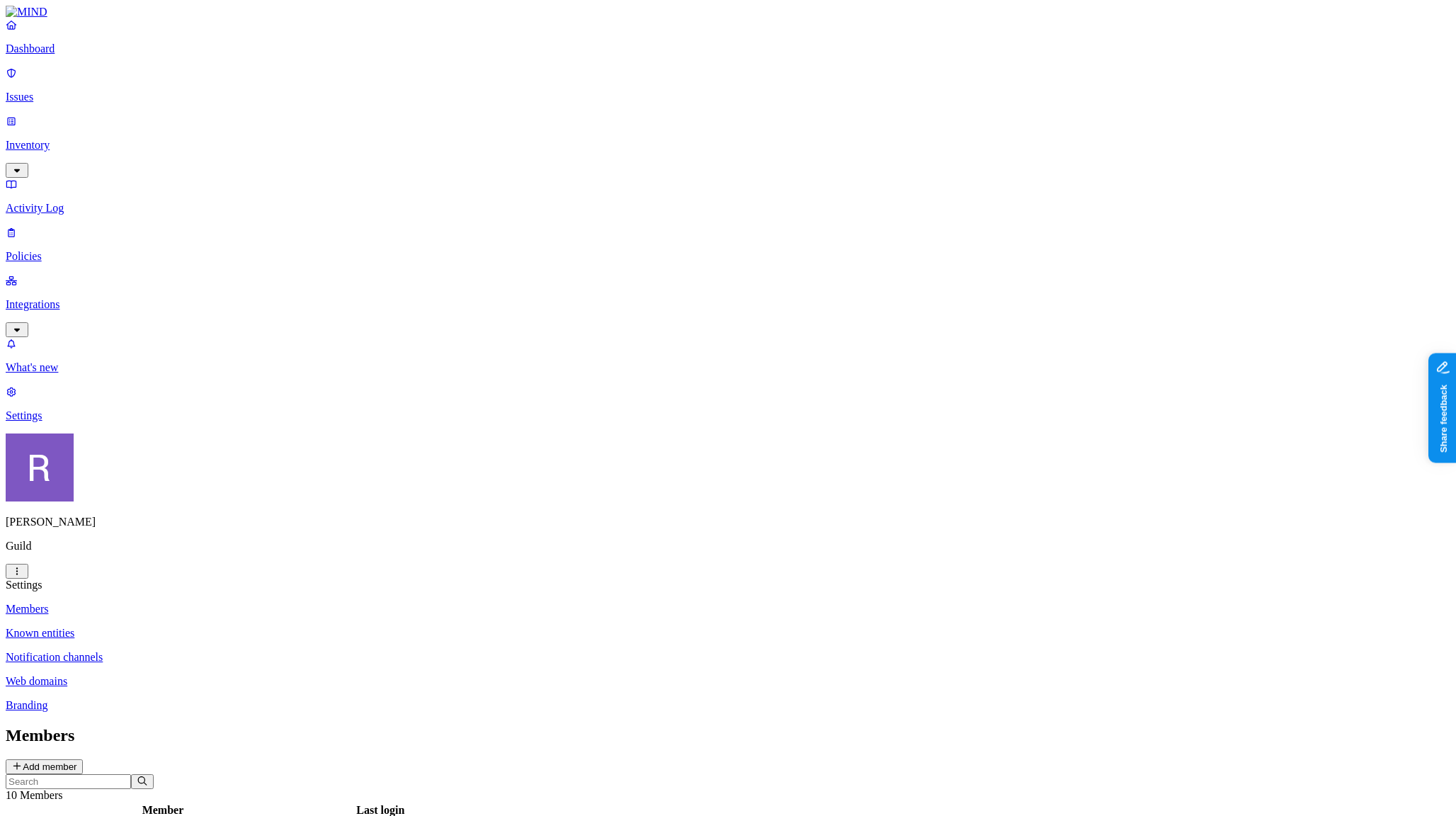
drag, startPoint x: 64, startPoint y: 199, endPoint x: 75, endPoint y: 234, distance: 36.7
click at [63, 274] on link "Integrations" at bounding box center [728, 305] width 1445 height 61
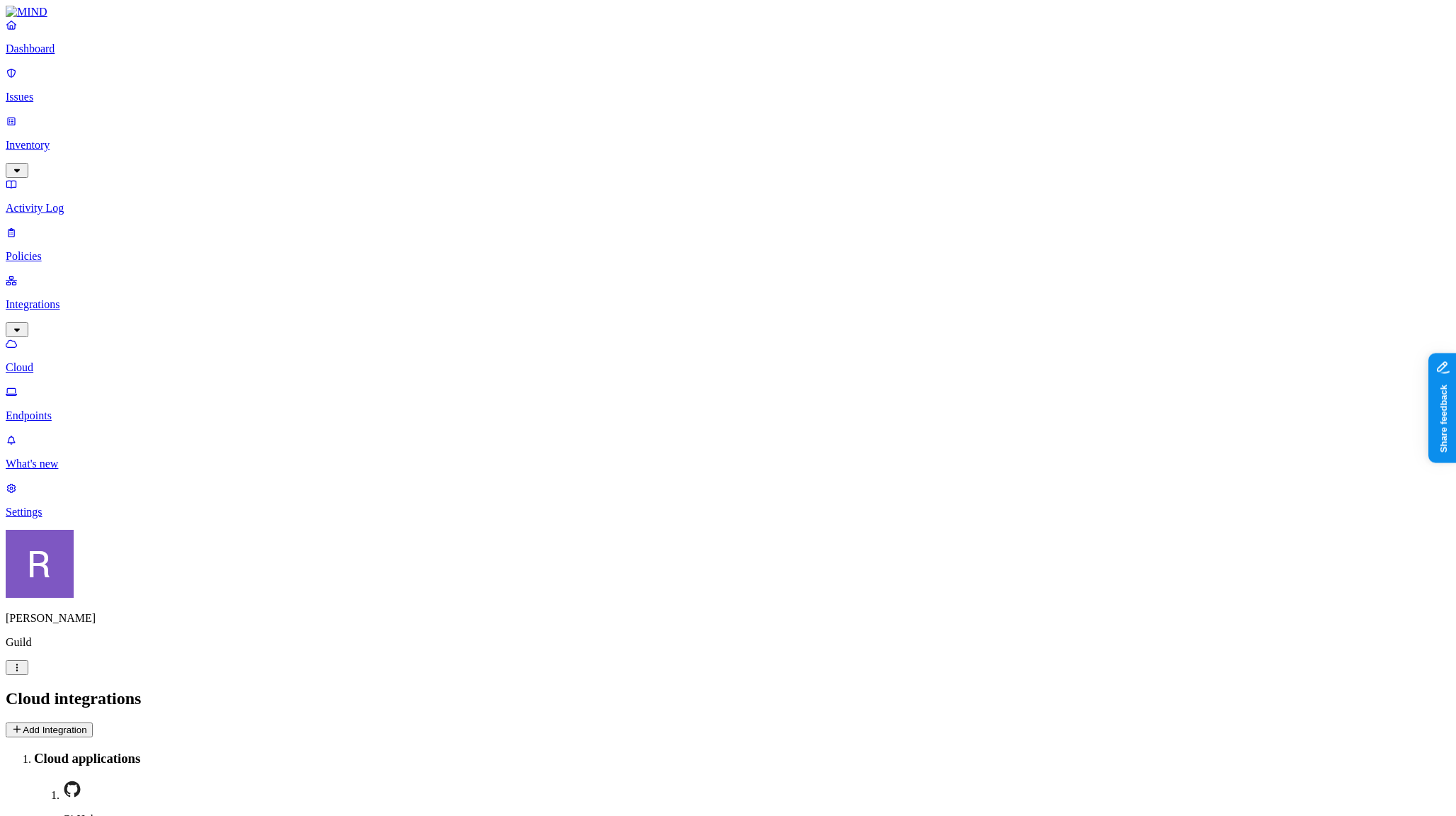
click at [76, 385] on link "Endpoints" at bounding box center [728, 403] width 1445 height 37
